Goal: Information Seeking & Learning: Learn about a topic

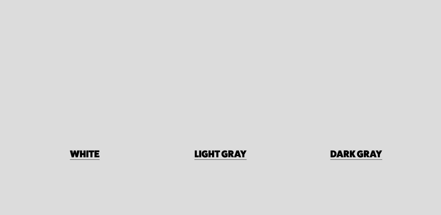
scroll to position [438, 0]
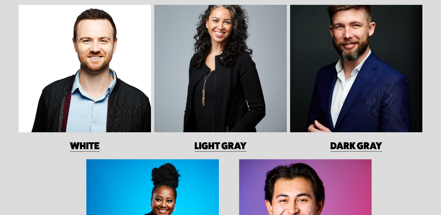
drag, startPoint x: 230, startPoint y: 138, endPoint x: 228, endPoint y: 141, distance: 3.6
click at [228, 141] on div "What color background can I choose? You’re going to start to notice a pattern h…" at bounding box center [220, 122] width 441 height 378
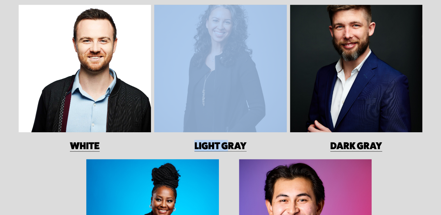
drag, startPoint x: 228, startPoint y: 141, endPoint x: 224, endPoint y: 149, distance: 8.7
click at [224, 149] on link "LIGHT GRAY" at bounding box center [221, 146] width 52 height 12
click at [230, 113] on div at bounding box center [220, 69] width 133 height 128
click at [376, 150] on link "Dark Gray" at bounding box center [356, 146] width 52 height 12
click at [79, 147] on link "WHITE" at bounding box center [85, 146] width 30 height 12
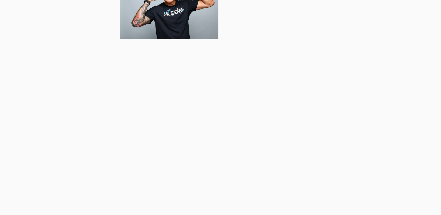
scroll to position [97, 0]
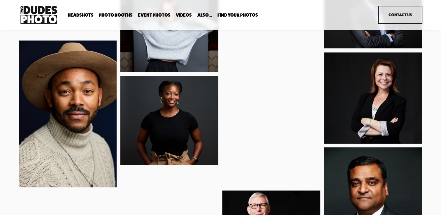
scroll to position [340, 0]
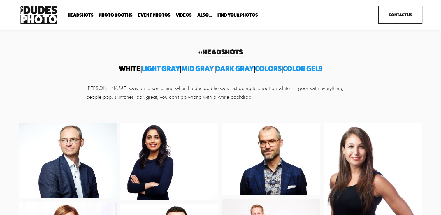
click at [312, 70] on span "Color gels" at bounding box center [303, 68] width 40 height 9
click at [314, 67] on span "Color gels" at bounding box center [303, 68] width 40 height 9
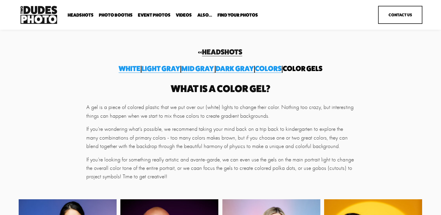
click at [281, 69] on span "Colors" at bounding box center [268, 68] width 27 height 9
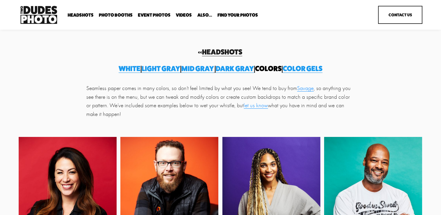
click at [198, 71] on span "MID GRAY" at bounding box center [197, 68] width 32 height 9
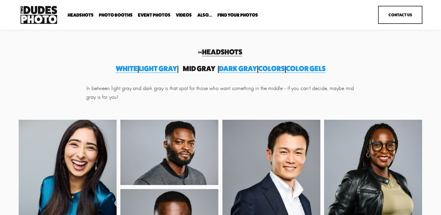
click at [161, 65] on span "Light gray" at bounding box center [158, 68] width 39 height 9
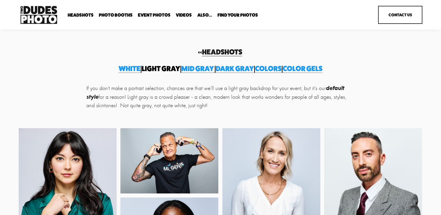
click at [282, 71] on span "Colors" at bounding box center [268, 68] width 27 height 9
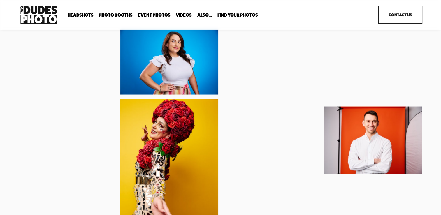
scroll to position [1063, 0]
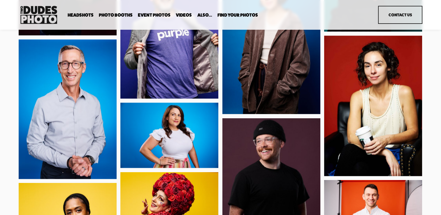
click at [157, 13] on link "Event Photos" at bounding box center [154, 15] width 33 height 6
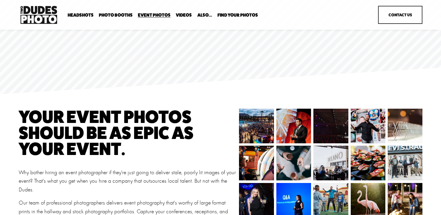
click at [230, 12] on div "Headshots Expo Headshots In Your Office Executive / VIP Portraits" at bounding box center [194, 14] width 351 height 21
click at [99, 16] on span "Photo Booths" at bounding box center [116, 15] width 34 height 5
click at [227, 13] on span "Find Your Photos" at bounding box center [238, 15] width 41 height 5
click at [0, 0] on link "Headshots" at bounding box center [0, 0] width 0 height 0
